Goal: Task Accomplishment & Management: Use online tool/utility

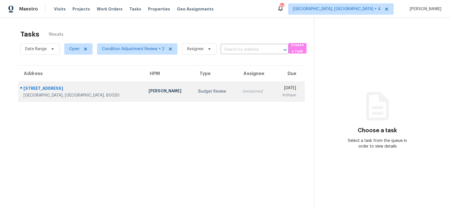
click at [198, 94] on div "Budget Review" at bounding box center [215, 91] width 35 height 6
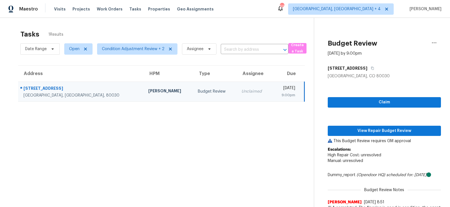
scroll to position [29, 0]
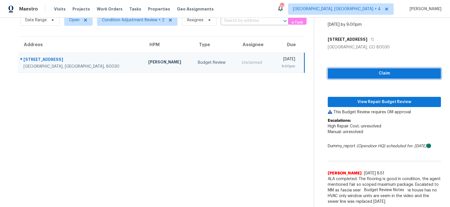
click at [370, 73] on span "Claim" at bounding box center [384, 73] width 104 height 7
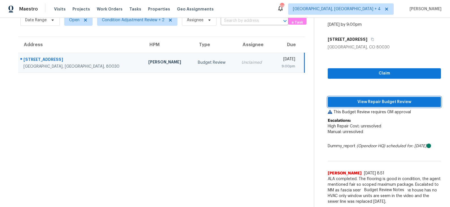
click at [359, 100] on span "View Repair Budget Review" at bounding box center [384, 101] width 104 height 7
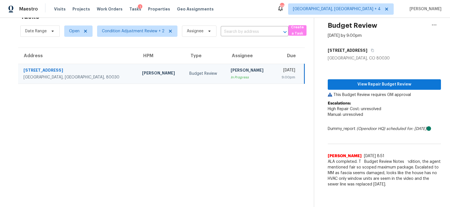
scroll to position [18, 0]
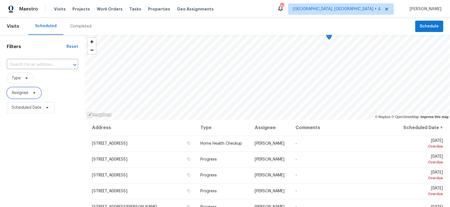
click at [32, 94] on icon at bounding box center [34, 92] width 5 height 5
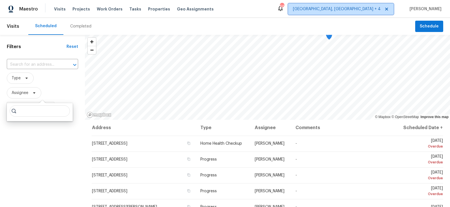
click at [380, 7] on span "[GEOGRAPHIC_DATA], [GEOGRAPHIC_DATA] + 4" at bounding box center [337, 9] width 88 height 6
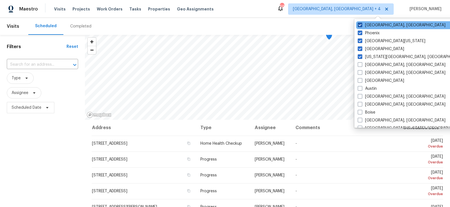
click at [374, 25] on label "Prescott, AZ" at bounding box center [401, 25] width 88 height 6
click at [361, 25] on input "Prescott, AZ" at bounding box center [359, 24] width 4 height 4
checkbox input "false"
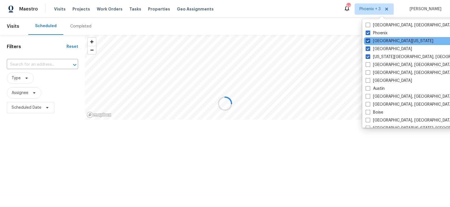
click at [374, 40] on label "Northern Colorado" at bounding box center [399, 41] width 68 height 6
click at [369, 40] on input "Northern Colorado" at bounding box center [367, 40] width 4 height 4
checkbox input "false"
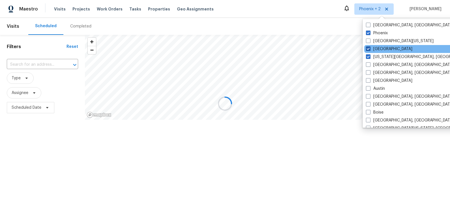
click at [375, 48] on label "Denver" at bounding box center [389, 49] width 46 height 6
click at [369, 48] on input "Denver" at bounding box center [368, 48] width 4 height 4
checkbox input "false"
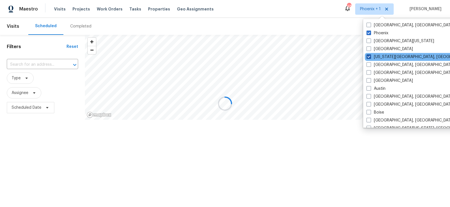
click at [376, 56] on label "Colorado Springs, CO" at bounding box center [420, 57] width 109 height 6
click at [370, 56] on input "Colorado Springs, CO" at bounding box center [368, 56] width 4 height 4
checkbox input "false"
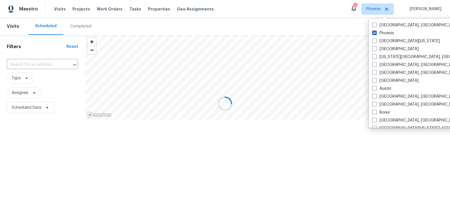
click at [284, 13] on div at bounding box center [225, 103] width 450 height 207
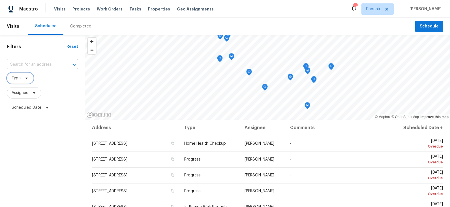
click at [25, 79] on icon at bounding box center [26, 78] width 5 height 5
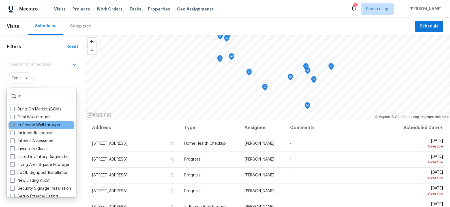
type input "in"
click at [32, 122] on label "In-Person Walkthrough" at bounding box center [35, 125] width 50 height 6
click at [14, 122] on input "In-Person Walkthrough" at bounding box center [12, 124] width 4 height 4
checkbox input "true"
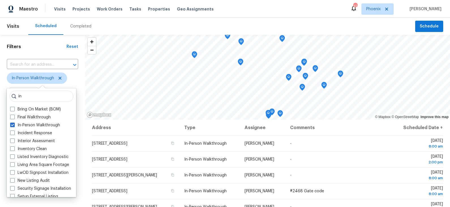
click at [74, 84] on span "In-Person Walkthrough" at bounding box center [42, 78] width 71 height 15
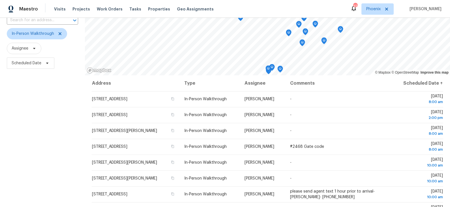
scroll to position [42, 0]
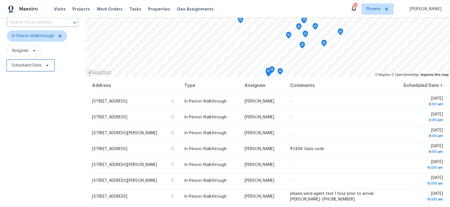
click at [38, 66] on span "Scheduled Date" at bounding box center [27, 65] width 30 height 6
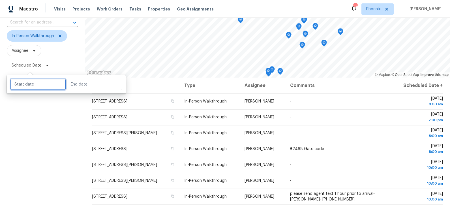
click at [38, 85] on input "text" at bounding box center [38, 84] width 56 height 11
select select "8"
select select "2025"
select select "9"
select select "2025"
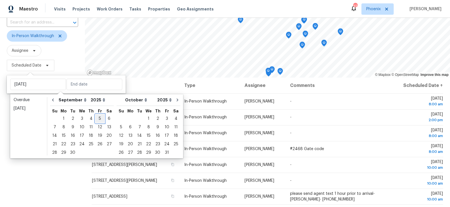
click at [98, 120] on div "5" at bounding box center [99, 119] width 9 height 8
type input "Fri, Sep 05"
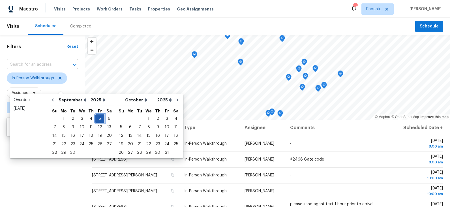
click at [98, 120] on div "5" at bounding box center [99, 119] width 9 height 8
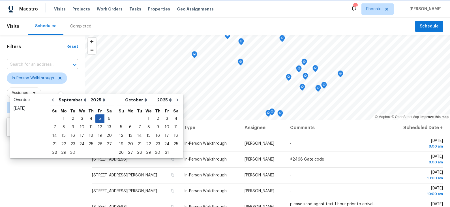
type input "Fri, Sep 05"
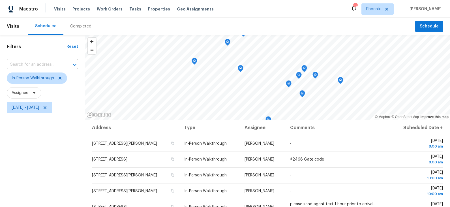
click at [61, 168] on div "Filters Reset ​ In-Person Walkthrough Assignee Fri, Sep 05 - Fri, Sep 05" at bounding box center [42, 160] width 85 height 250
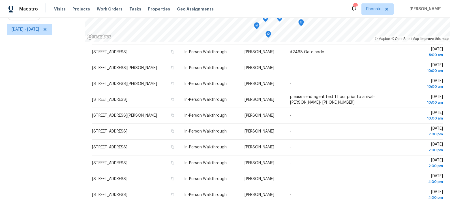
scroll to position [78, 0]
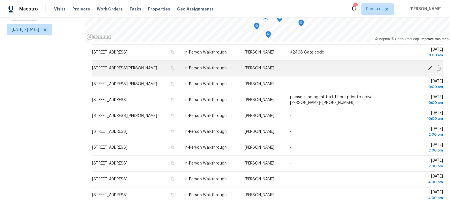
click at [429, 67] on icon at bounding box center [430, 68] width 5 height 5
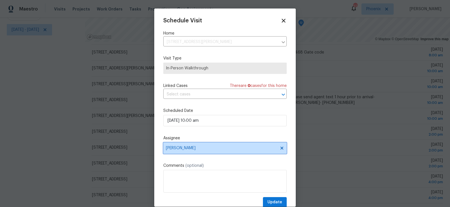
click at [187, 146] on span "[PERSON_NAME]" at bounding box center [221, 148] width 111 height 5
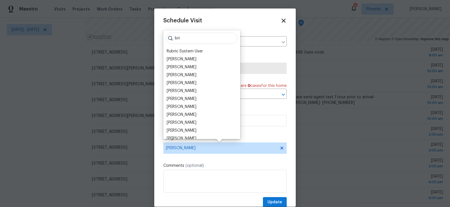
type input "bri"
click at [283, 20] on icon at bounding box center [283, 20] width 7 height 7
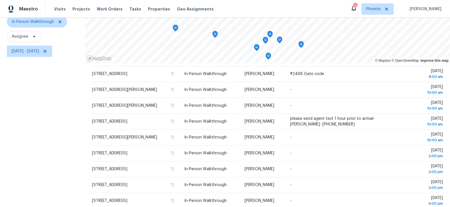
scroll to position [50, 0]
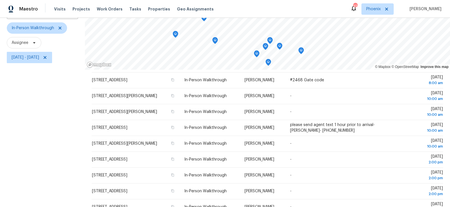
click at [280, 47] on icon "Map marker" at bounding box center [279, 46] width 5 height 7
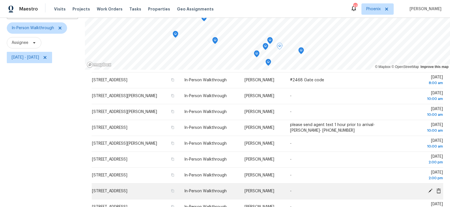
click at [431, 190] on icon at bounding box center [430, 190] width 5 height 5
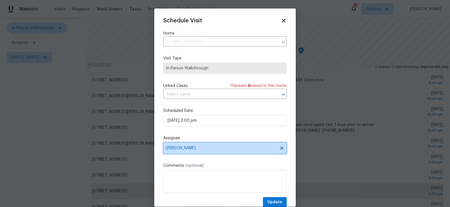
click at [199, 149] on span "[PERSON_NAME]" at bounding box center [221, 148] width 111 height 5
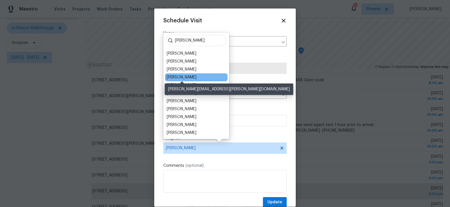
type input "brian"
click at [193, 78] on div "Brian Borntrager" at bounding box center [182, 77] width 30 height 6
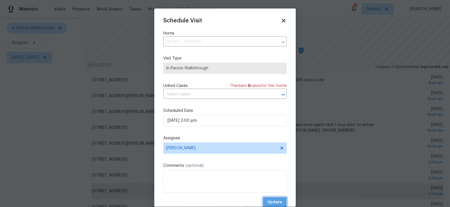
click at [279, 202] on span "Update" at bounding box center [274, 201] width 15 height 7
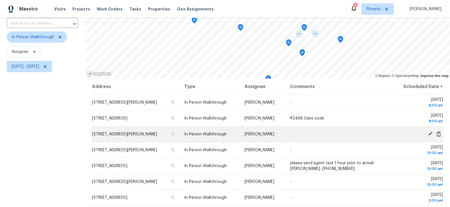
scroll to position [40, 0]
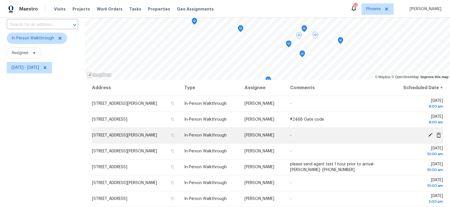
click at [429, 132] on icon at bounding box center [429, 134] width 5 height 5
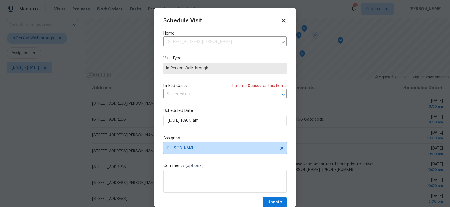
click at [199, 148] on span "[PERSON_NAME]" at bounding box center [221, 148] width 111 height 5
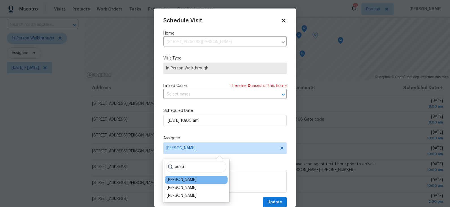
type input "austi"
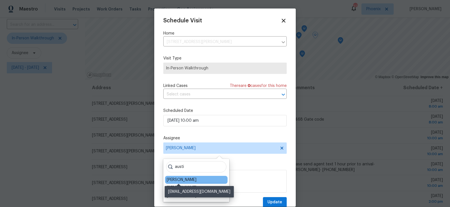
click at [185, 182] on div "Austin Hatch" at bounding box center [182, 180] width 30 height 6
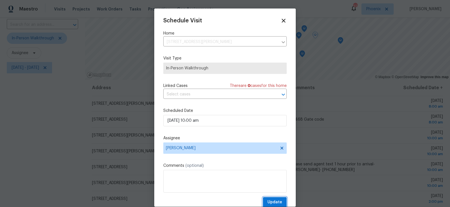
click at [269, 200] on span "Update" at bounding box center [274, 201] width 15 height 7
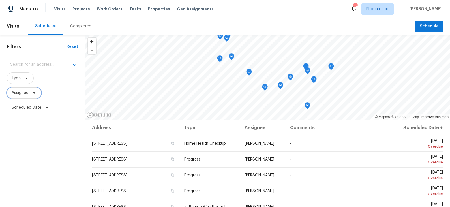
click at [28, 93] on span "Assignee" at bounding box center [24, 92] width 34 height 11
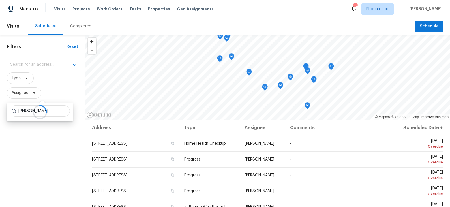
type input "brian borntrager"
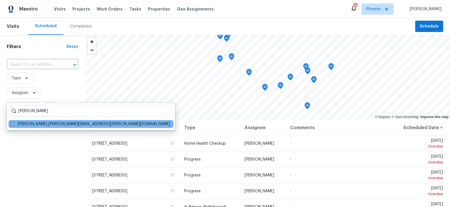
click at [38, 126] on label "Brian Borntrager brian.borntrager@opendoor.com" at bounding box center [90, 124] width 160 height 6
click at [14, 125] on input "Brian Borntrager brian.borntrager@opendoor.com" at bounding box center [12, 123] width 4 height 4
checkbox input "true"
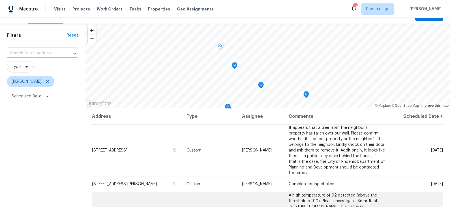
scroll to position [3, 0]
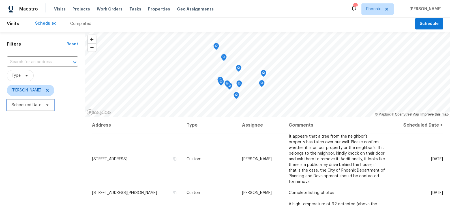
click at [40, 105] on span "Scheduled Date" at bounding box center [27, 105] width 30 height 6
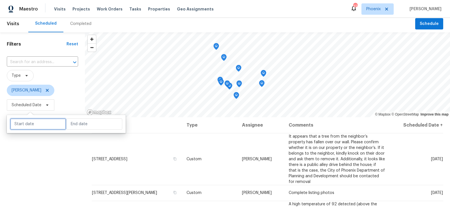
select select "8"
select select "2025"
select select "9"
select select "2025"
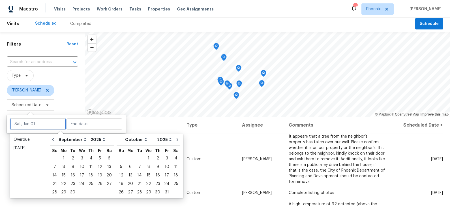
click at [42, 128] on input "text" at bounding box center [38, 123] width 56 height 11
type input "Fri, Sep 05"
click at [97, 157] on div "5" at bounding box center [99, 158] width 9 height 8
type input "Fri, Sep 05"
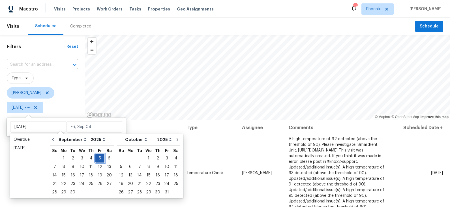
click at [97, 157] on div "5" at bounding box center [99, 158] width 9 height 8
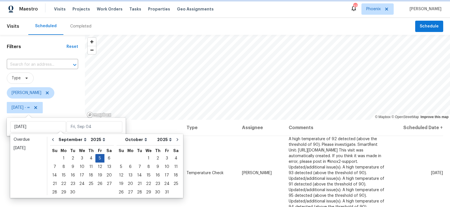
type input "Fri, Sep 05"
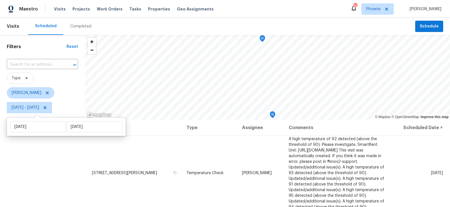
click at [51, 162] on div "Filters Reset ​ Type Brian Borntrager Fri, Sep 05 - Fri, Sep 05" at bounding box center [42, 160] width 85 height 250
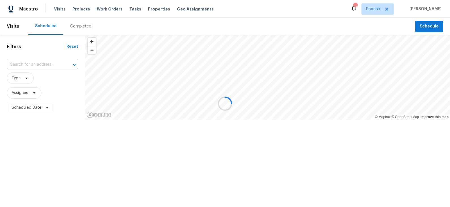
click at [42, 63] on div at bounding box center [225, 103] width 450 height 207
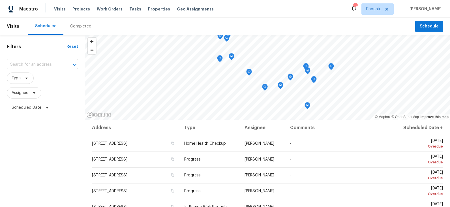
click at [41, 64] on input "text" at bounding box center [34, 64] width 55 height 9
type input "austin hatch"
click at [45, 53] on div "Filters Reset ​ Type Assignee Scheduled Date" at bounding box center [42, 160] width 85 height 250
click at [29, 92] on span "Assignee" at bounding box center [24, 92] width 34 height 11
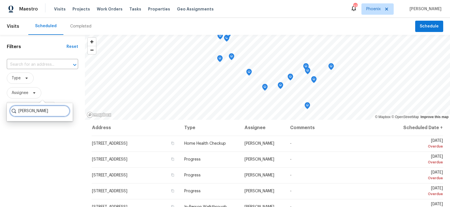
click at [45, 114] on input "austin hatch" at bounding box center [40, 110] width 60 height 11
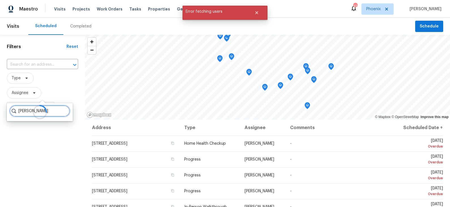
type input "austin hatch"
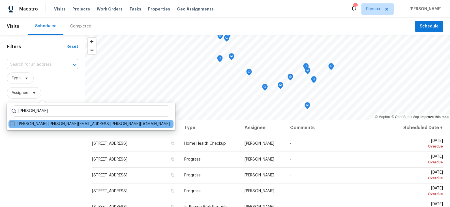
click at [41, 123] on label "Austin Hatch austin.hatch@opendoor.com" at bounding box center [90, 124] width 160 height 6
click at [14, 123] on input "Austin Hatch austin.hatch@opendoor.com" at bounding box center [12, 123] width 4 height 4
checkbox input "true"
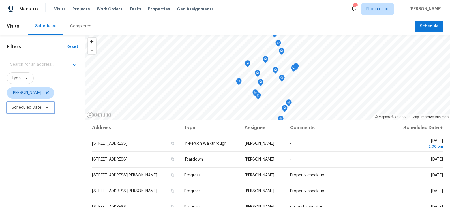
click at [45, 109] on icon at bounding box center [47, 107] width 5 height 5
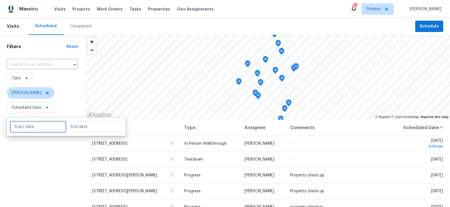
click at [42, 127] on input "text" at bounding box center [38, 126] width 56 height 11
select select "8"
select select "2025"
select select "9"
select select "2025"
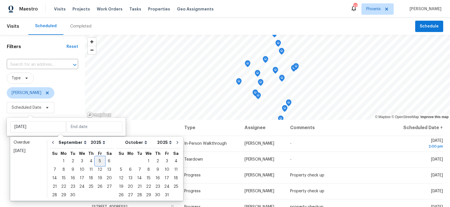
click at [96, 161] on div "5" at bounding box center [99, 161] width 9 height 8
type input "Fri, Sep 05"
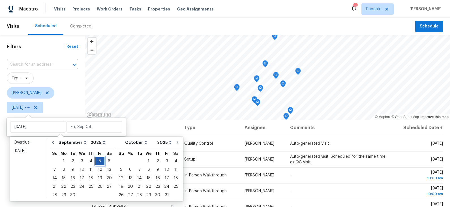
click at [96, 161] on div "5" at bounding box center [99, 161] width 9 height 8
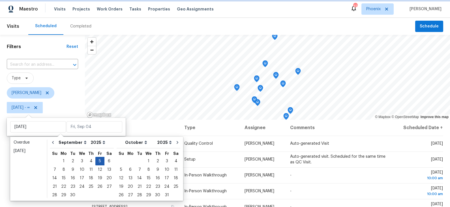
type input "Fri, Sep 05"
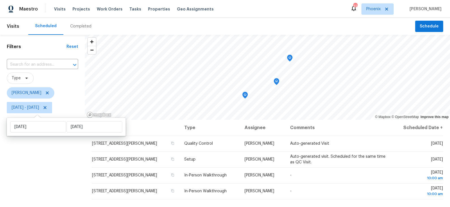
click at [56, 159] on div "Filters Reset ​ Type Austin Hatch Fri, Sep 05 - Fri, Sep 05" at bounding box center [42, 160] width 85 height 250
